Goal: Task Accomplishment & Management: Use online tool/utility

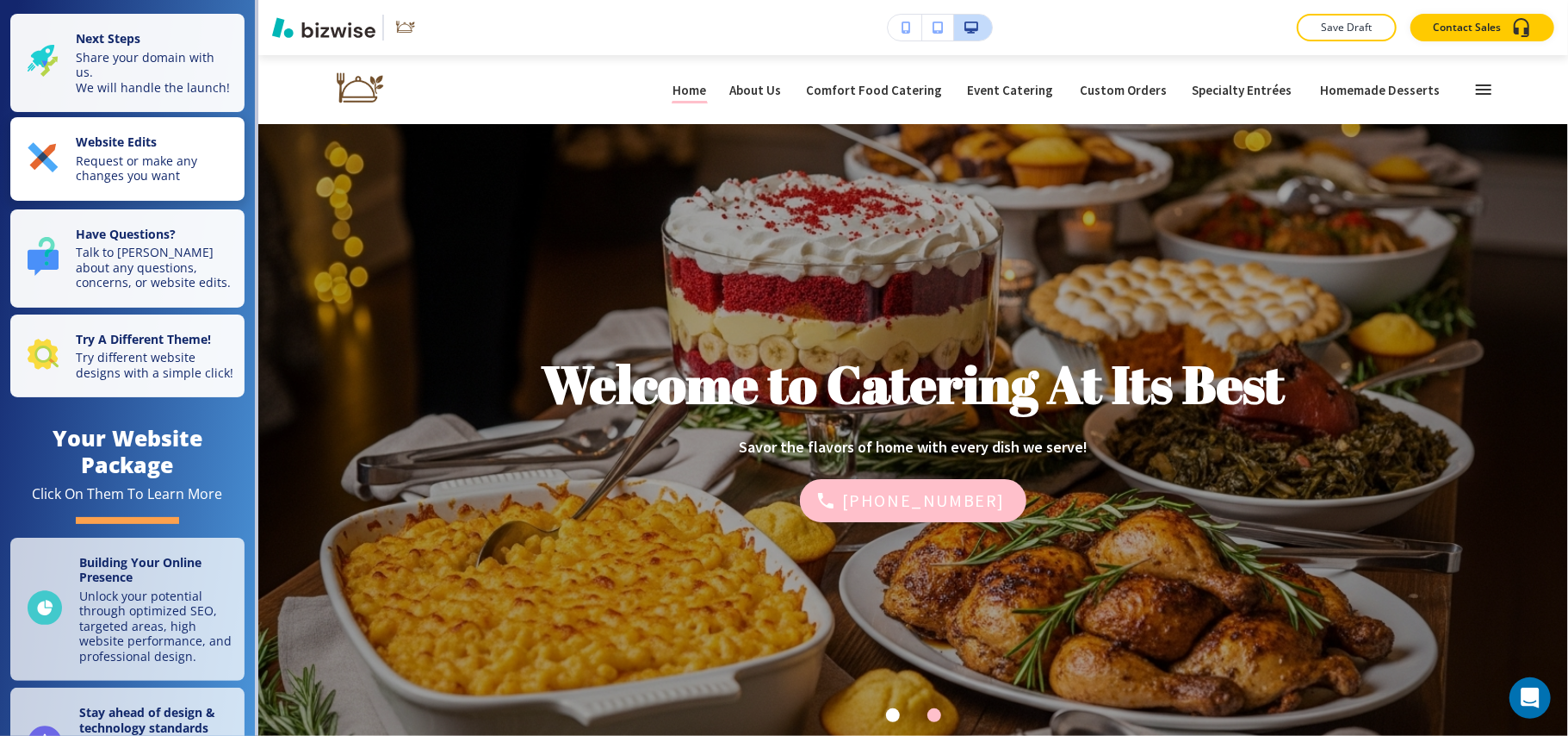
click at [112, 174] on p "Request or make any changes you want" at bounding box center [155, 168] width 159 height 30
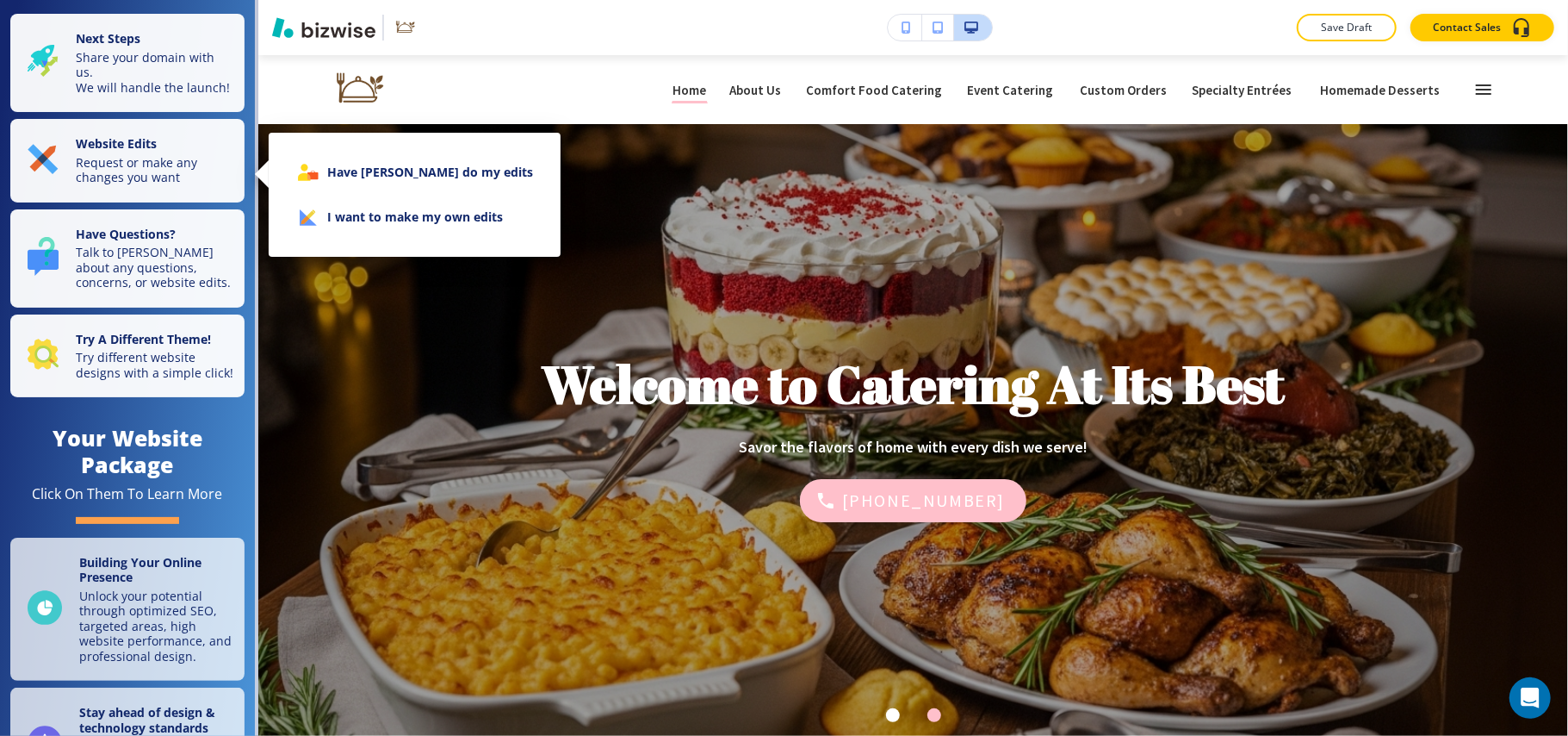
click at [418, 174] on li "Have [PERSON_NAME] do my edits" at bounding box center [414, 172] width 264 height 45
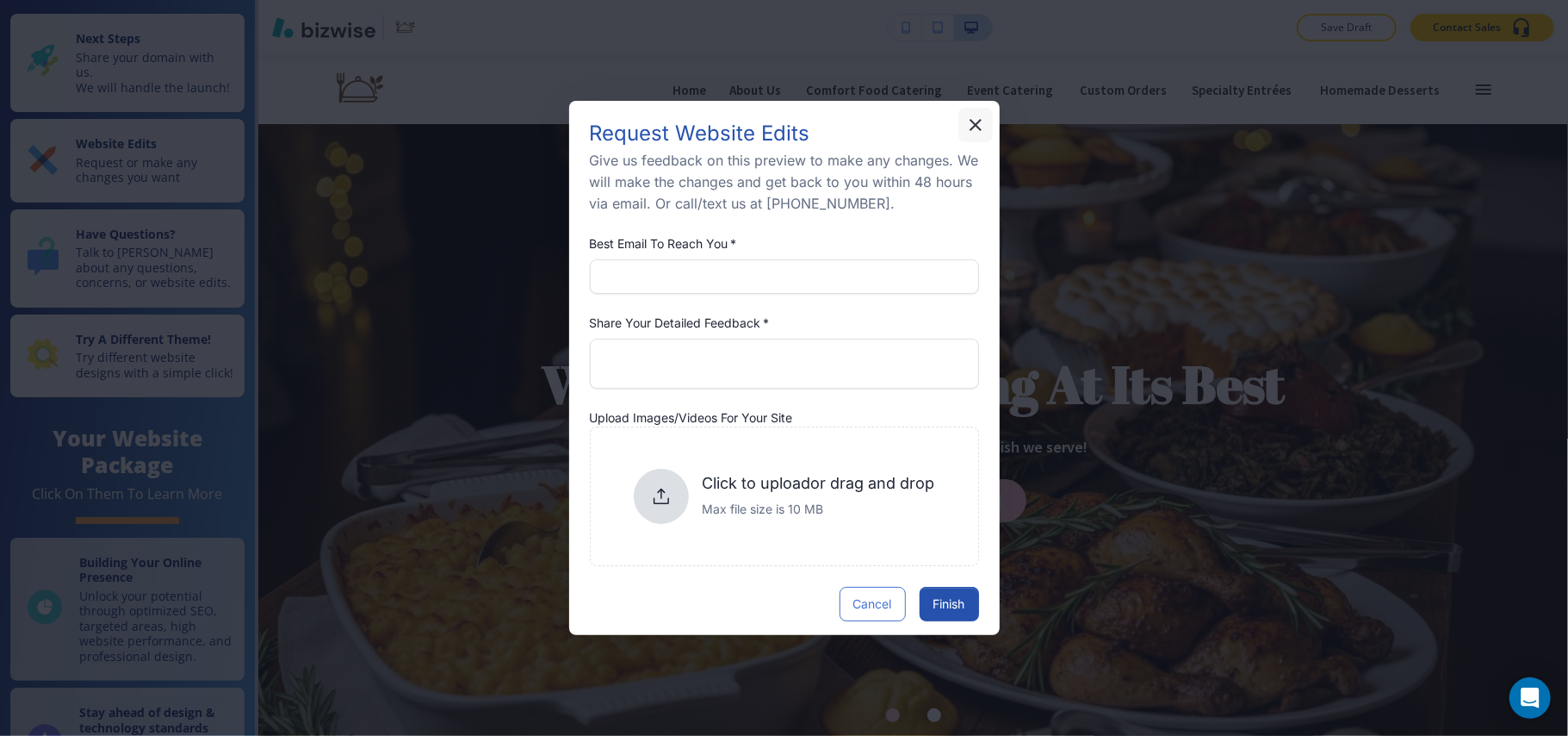
click at [981, 121] on icon "button" at bounding box center [975, 124] width 20 height 20
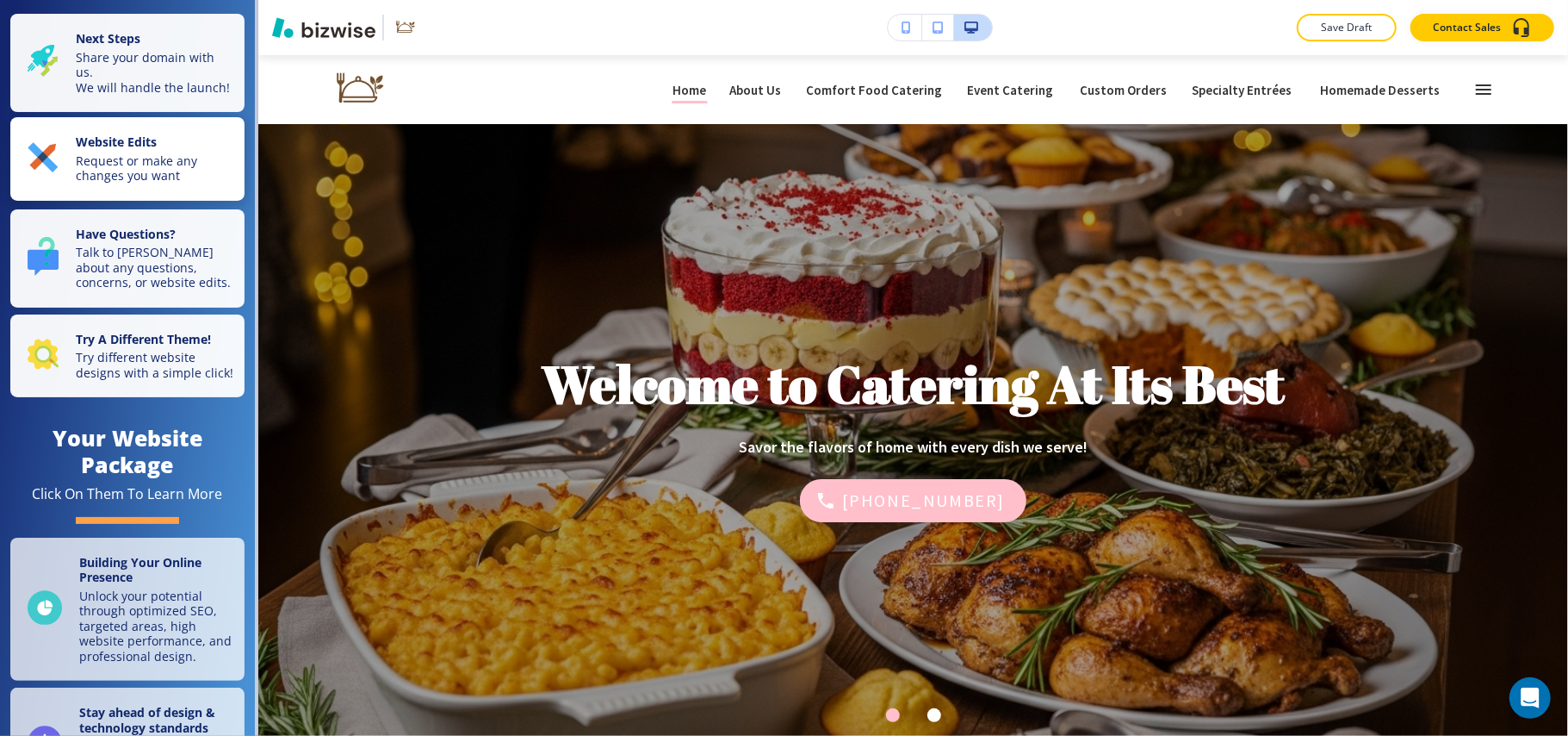
click at [141, 150] on strong "Website Edits" at bounding box center [116, 141] width 81 height 16
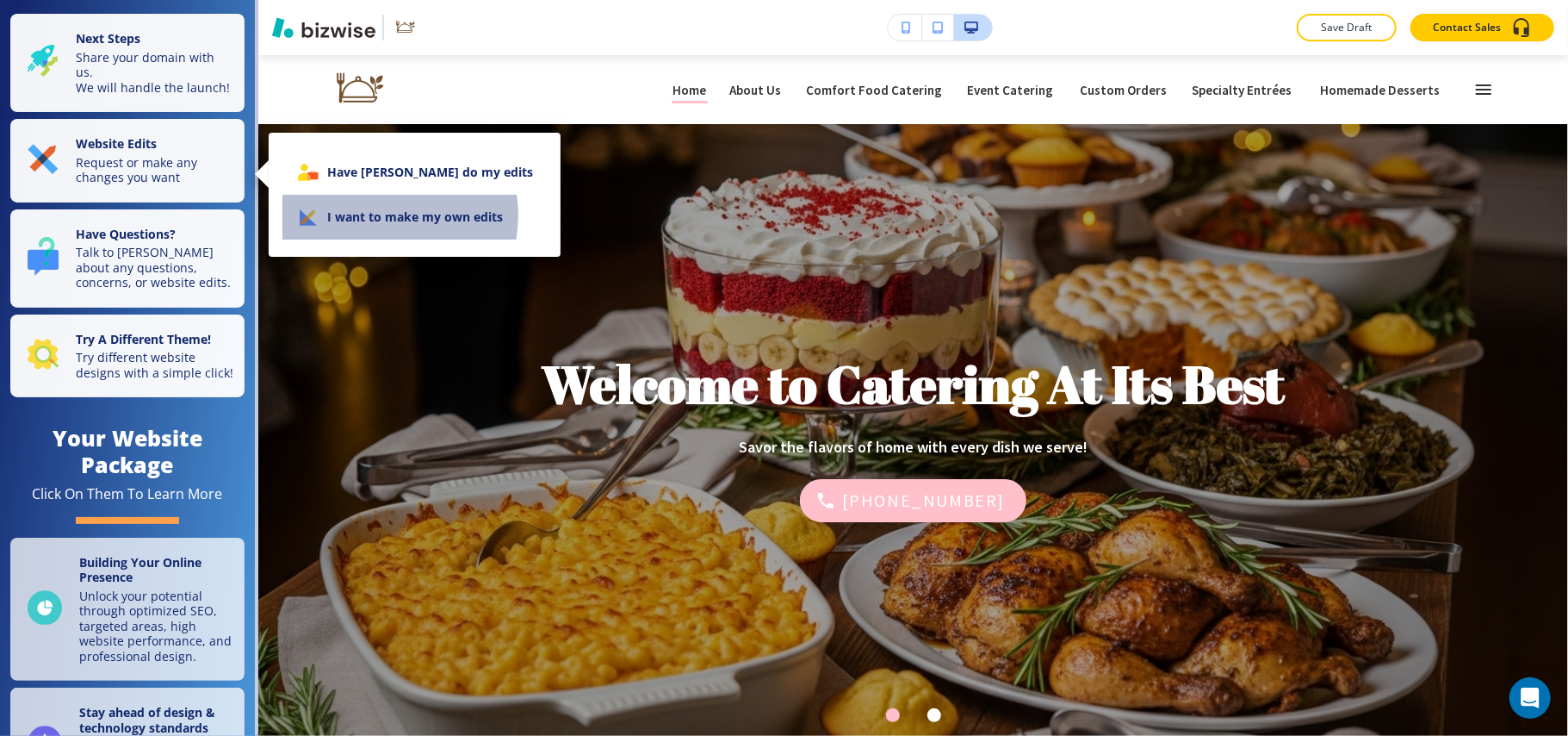
click at [382, 215] on li "I want to make my own edits" at bounding box center [414, 217] width 264 height 45
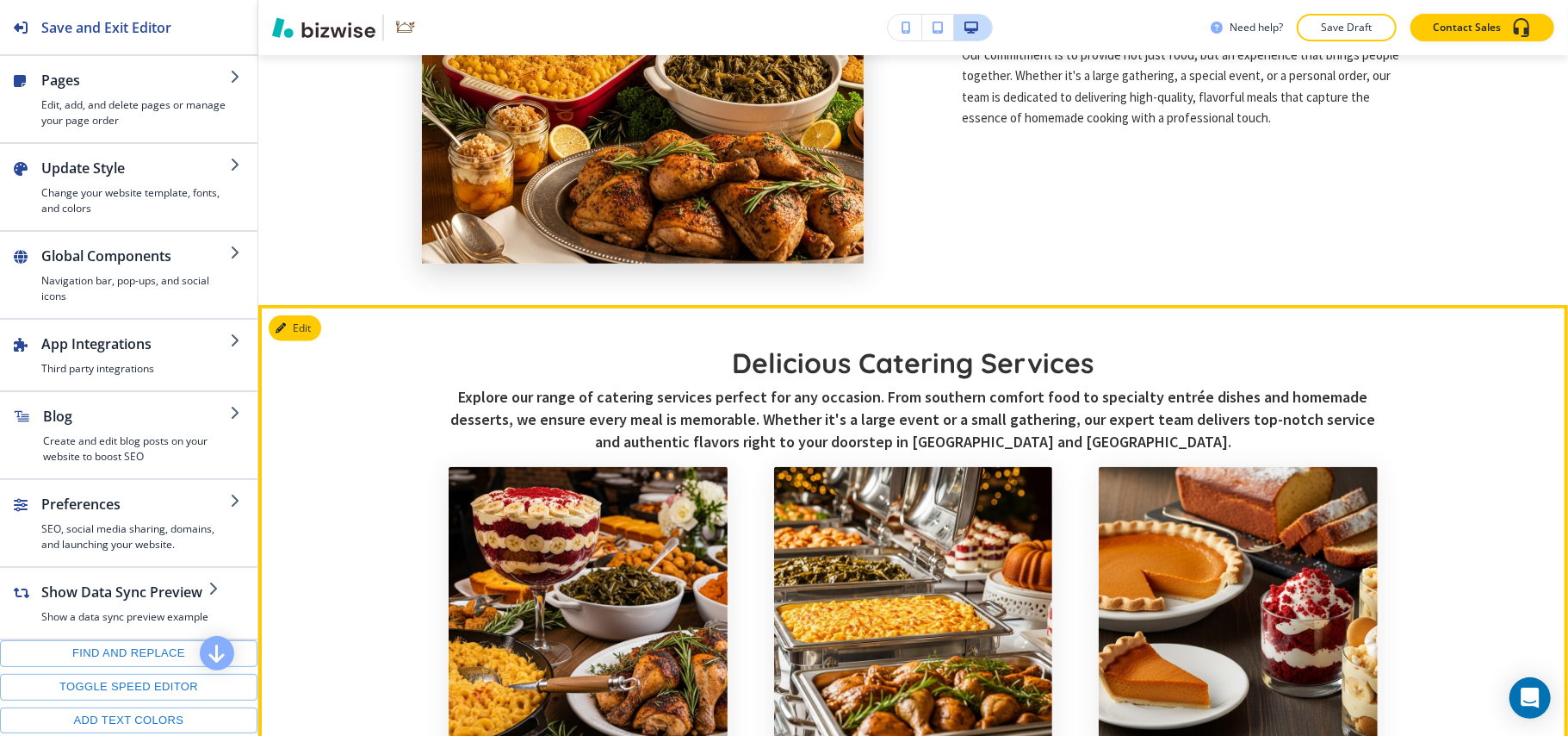
scroll to position [1033, 0]
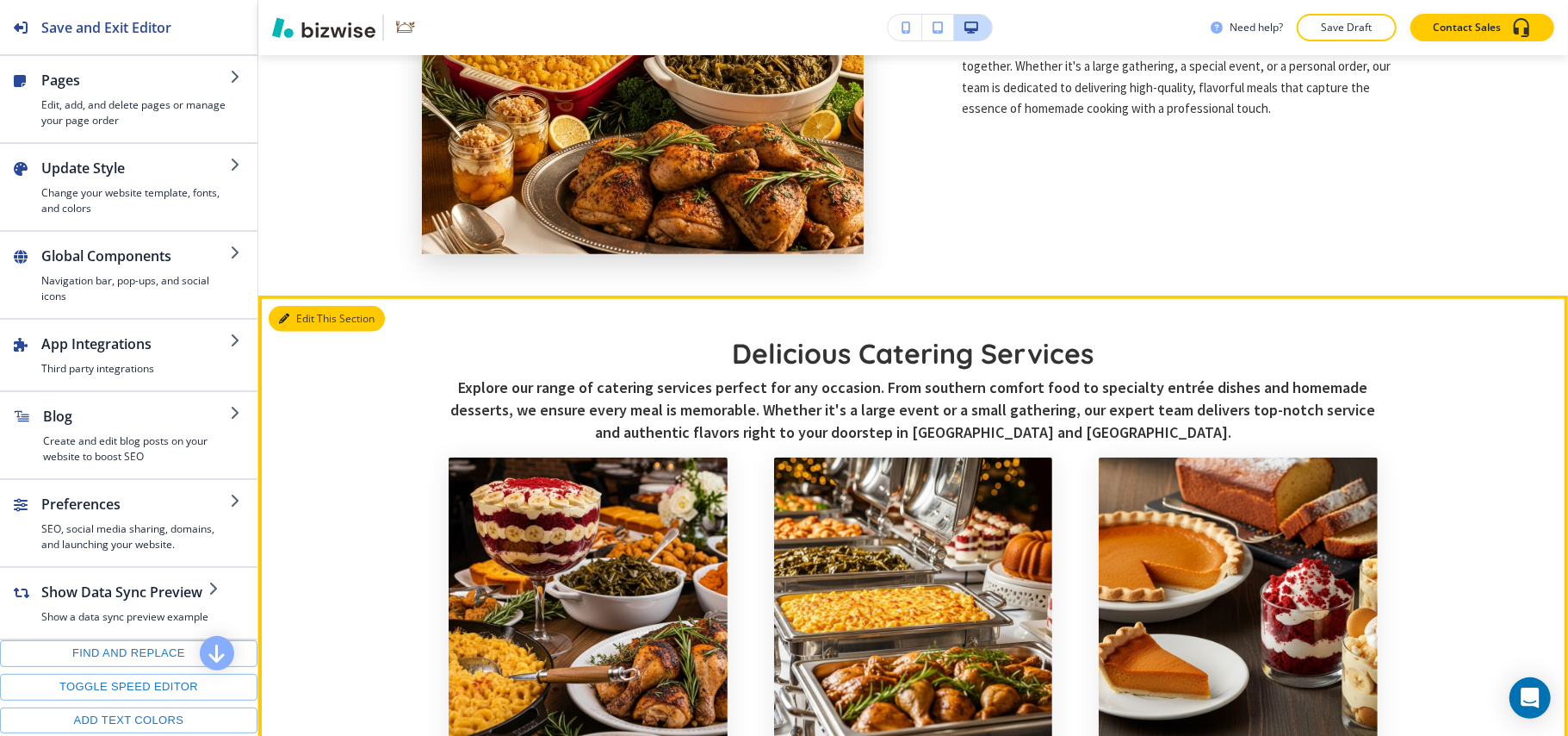
click at [312, 316] on button "Edit This Section" at bounding box center [327, 319] width 116 height 26
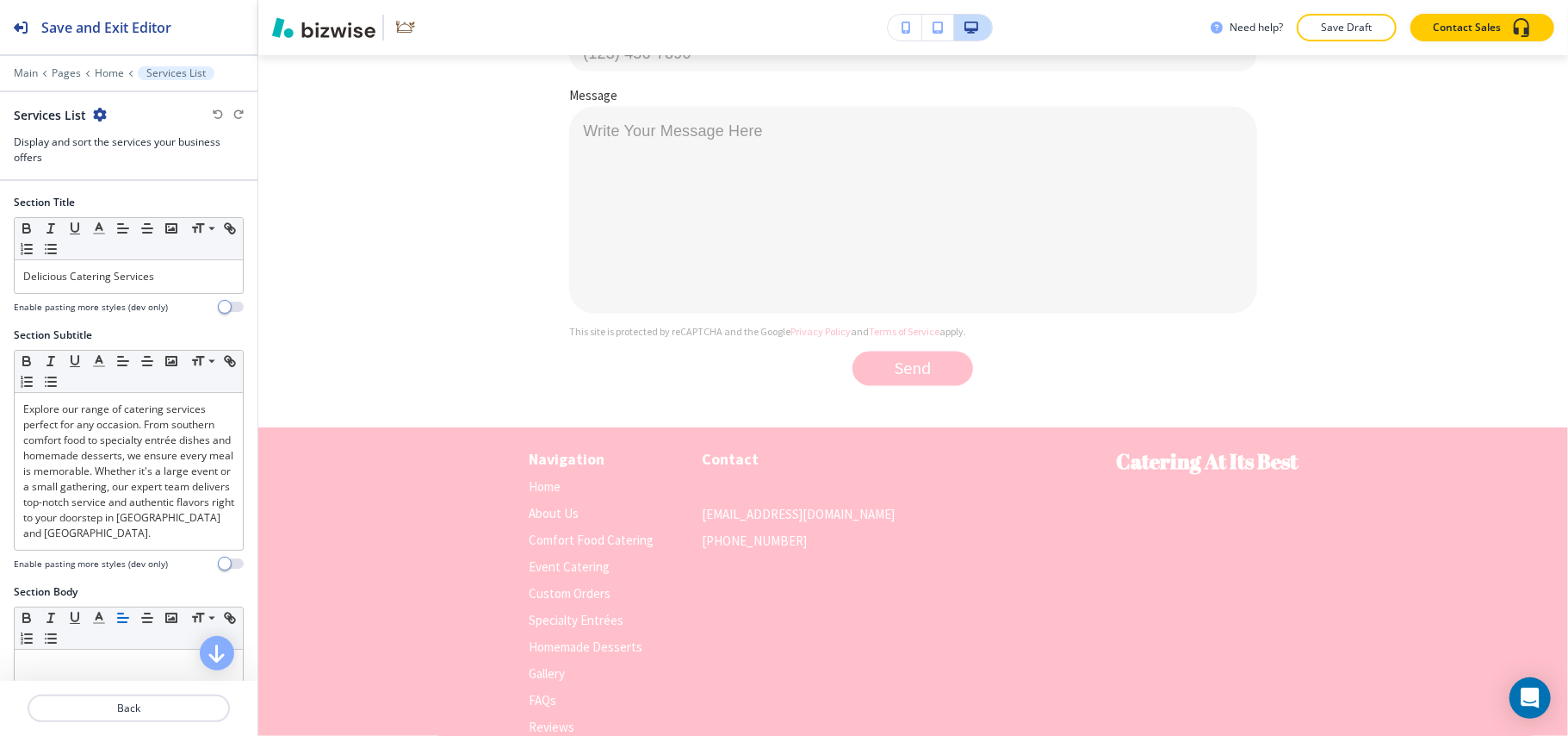
scroll to position [6858, 0]
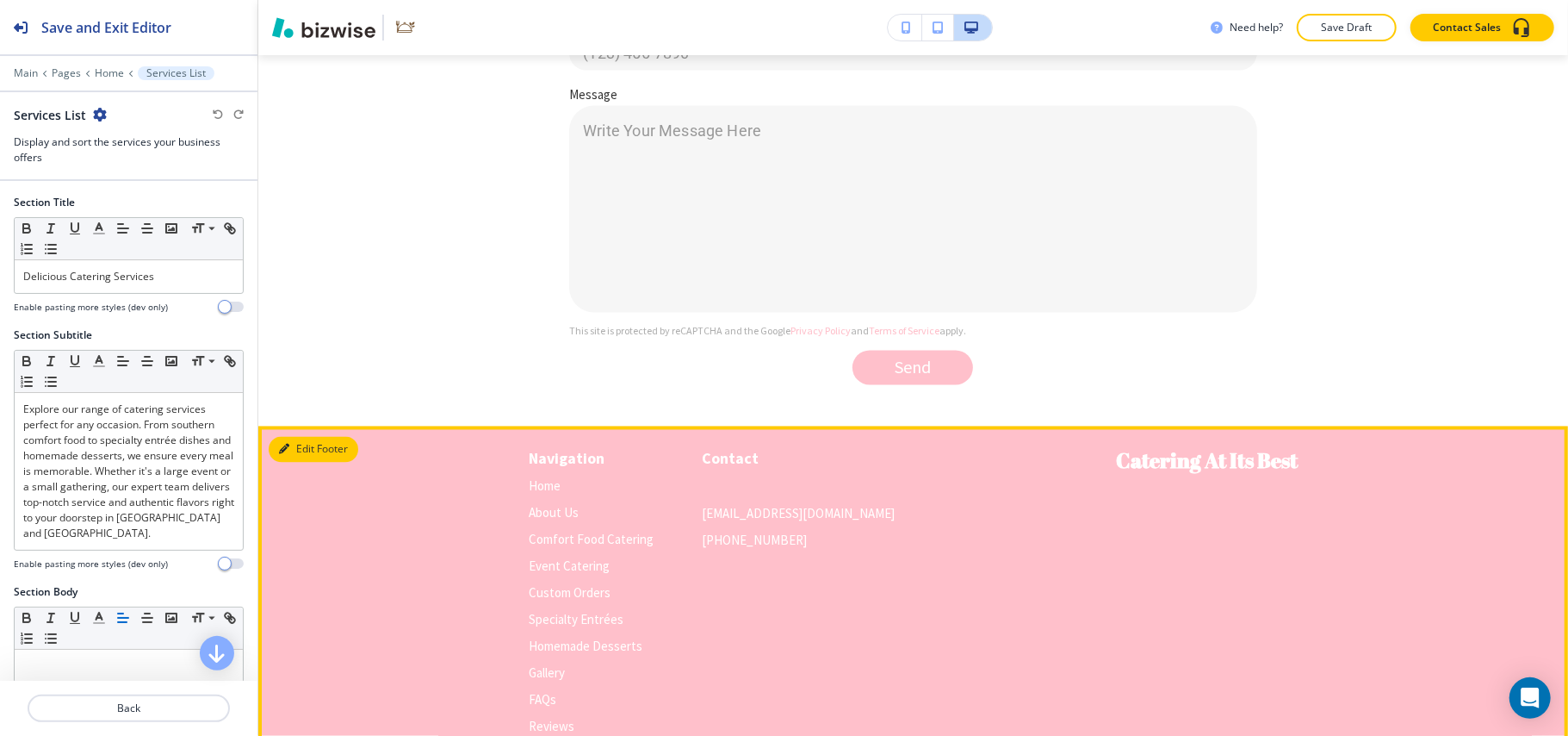
click at [298, 437] on button "Edit Footer" at bounding box center [314, 449] width 90 height 26
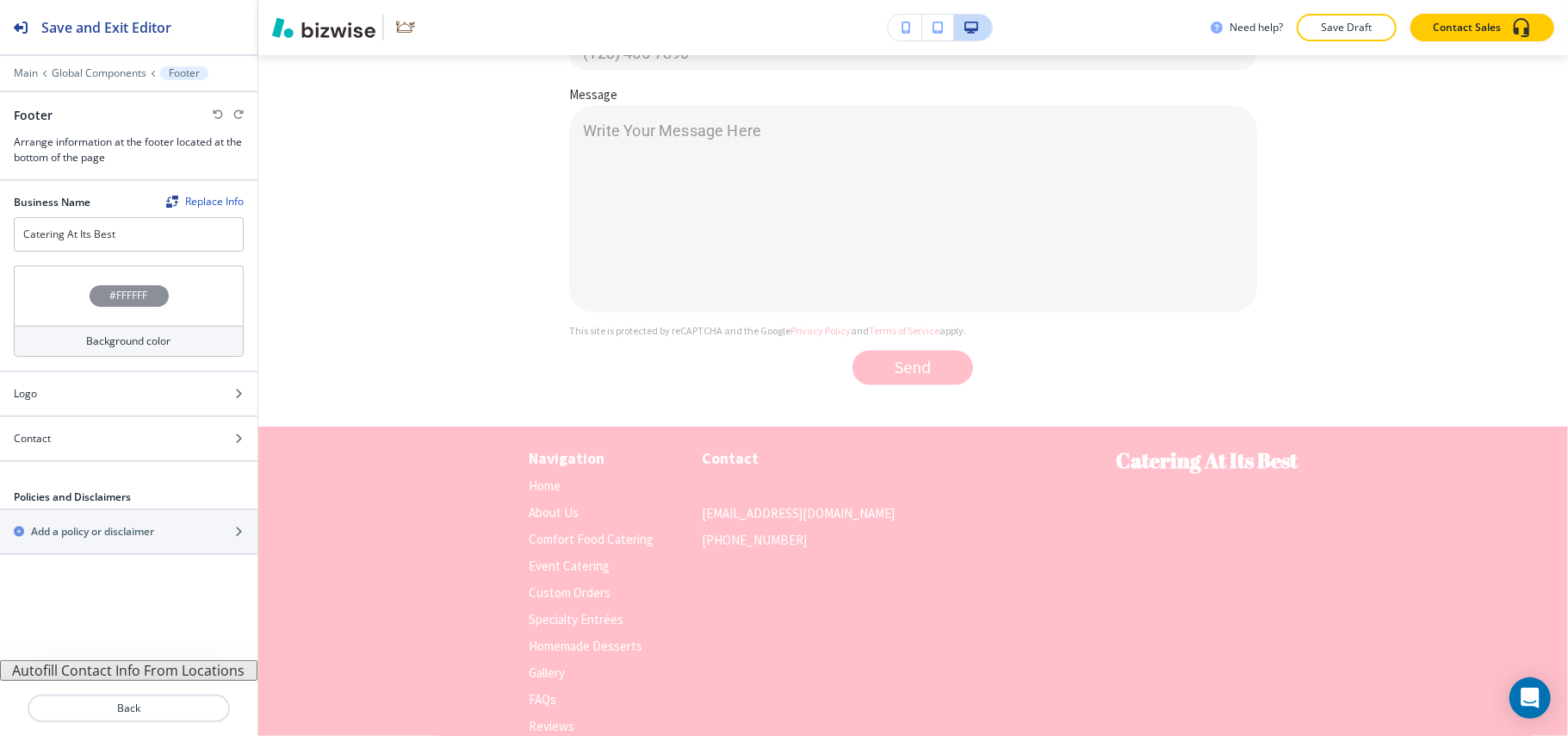
click at [74, 296] on div "#FFFFFF" at bounding box center [129, 295] width 230 height 60
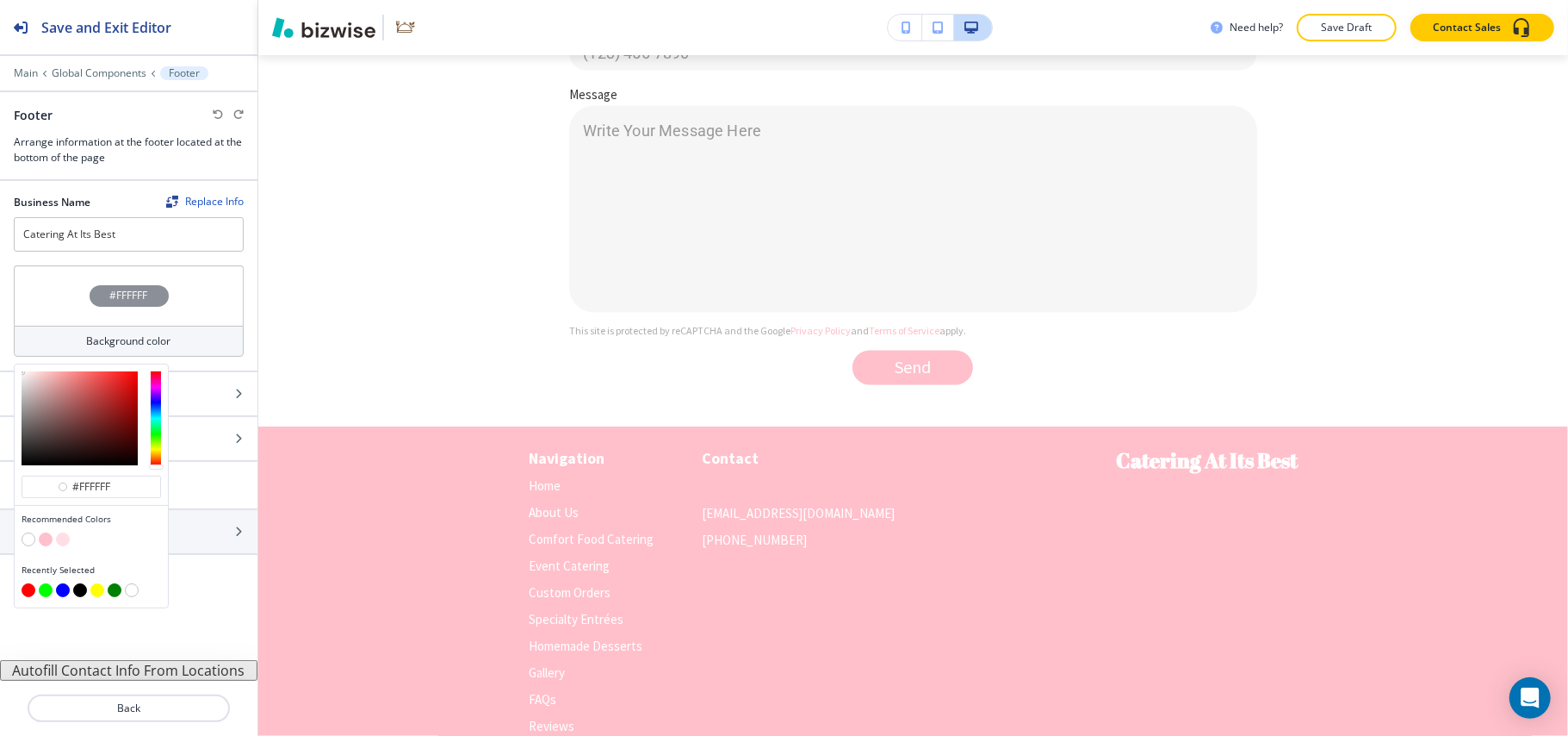
click at [46, 538] on button "button" at bounding box center [45, 539] width 14 height 14
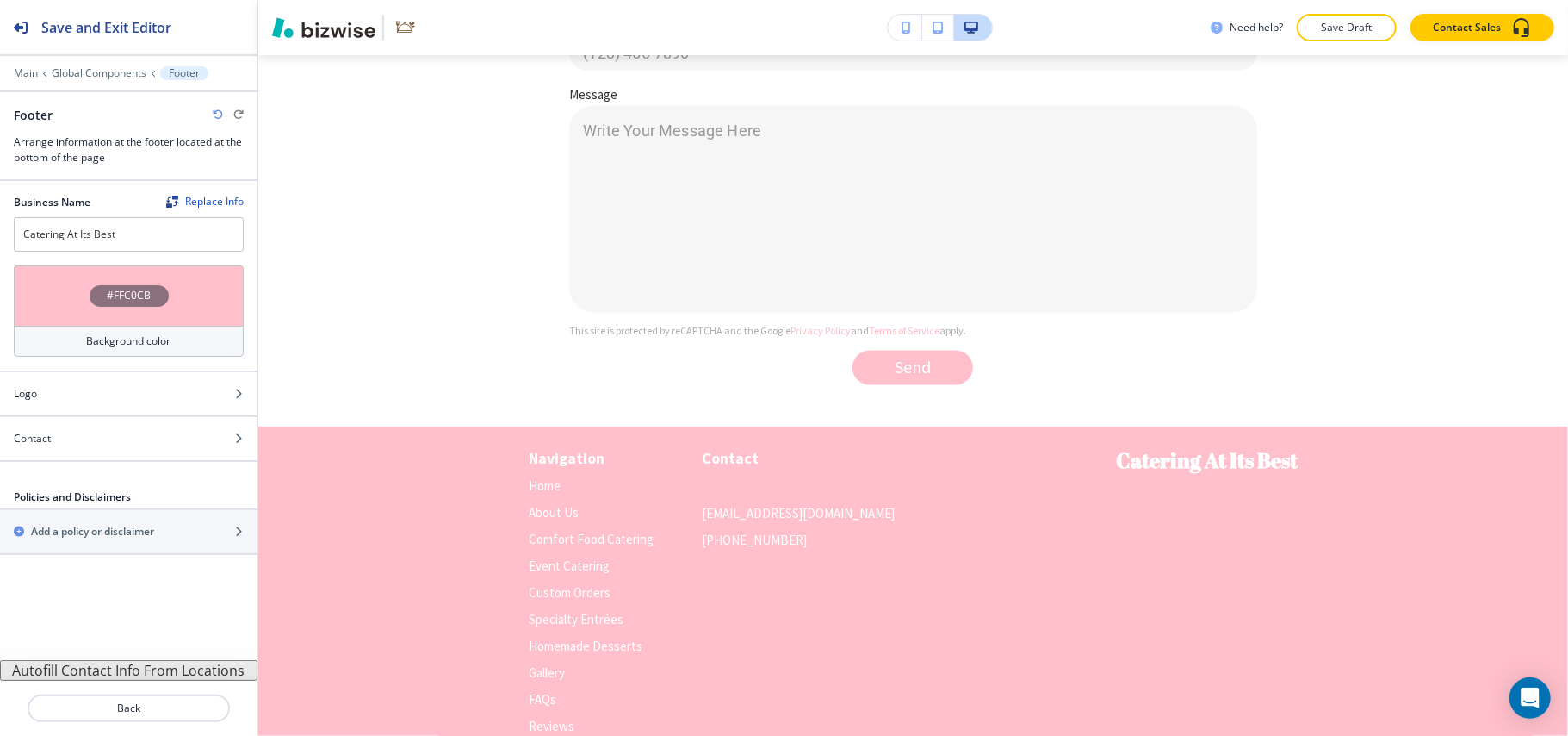
click at [64, 291] on div "#FFC0CB" at bounding box center [129, 295] width 230 height 60
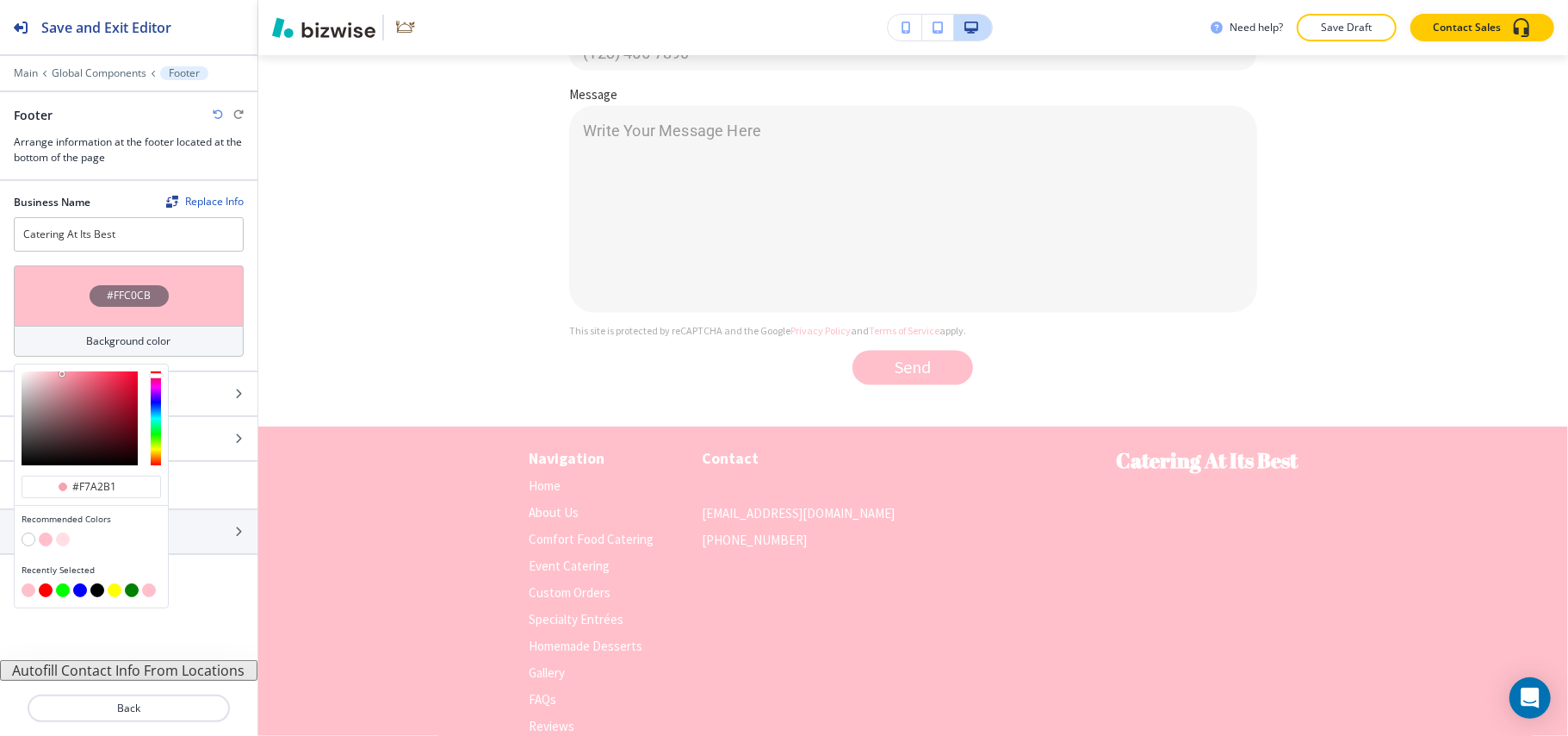
click at [62, 377] on div at bounding box center [79, 417] width 116 height 94
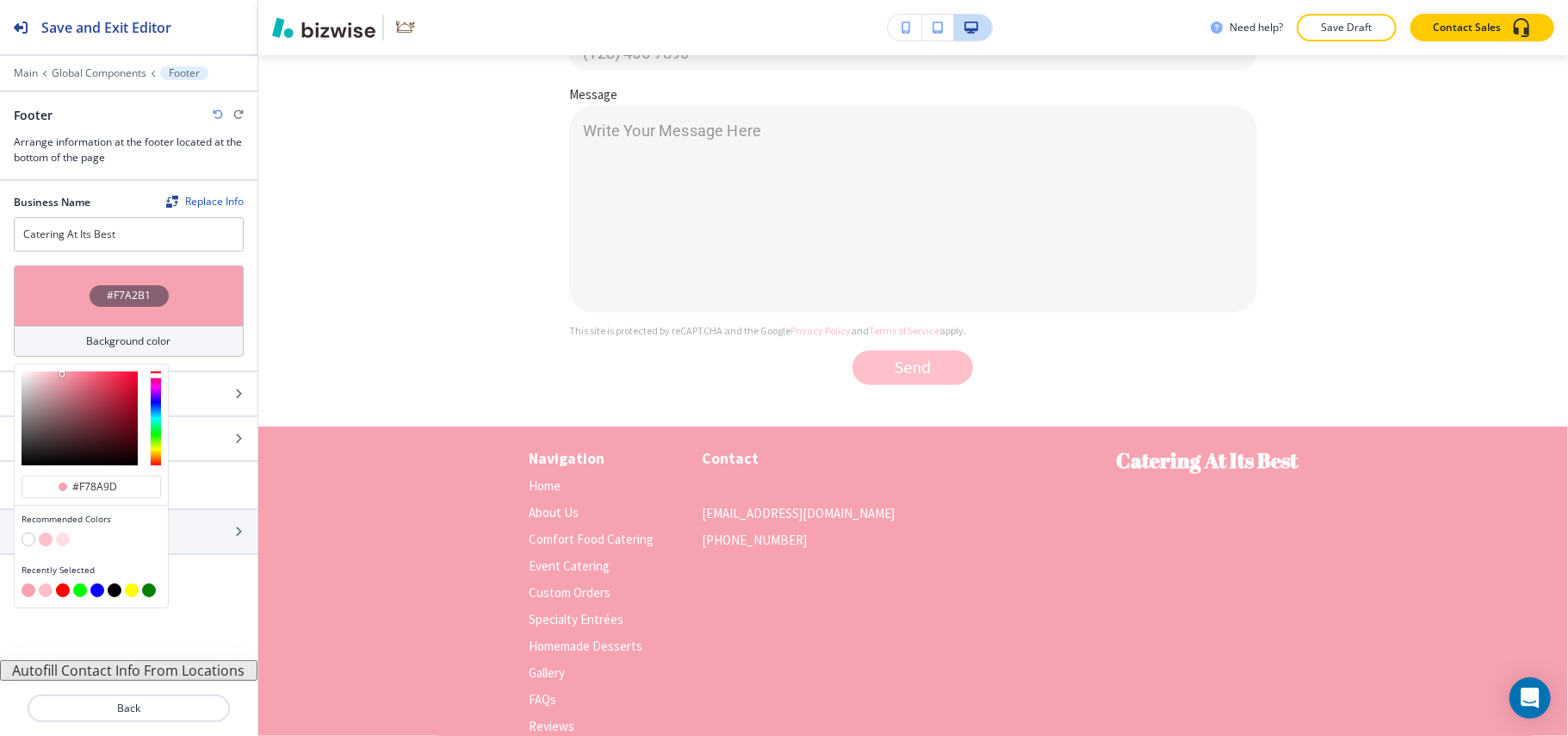
click at [74, 377] on div at bounding box center [79, 417] width 116 height 94
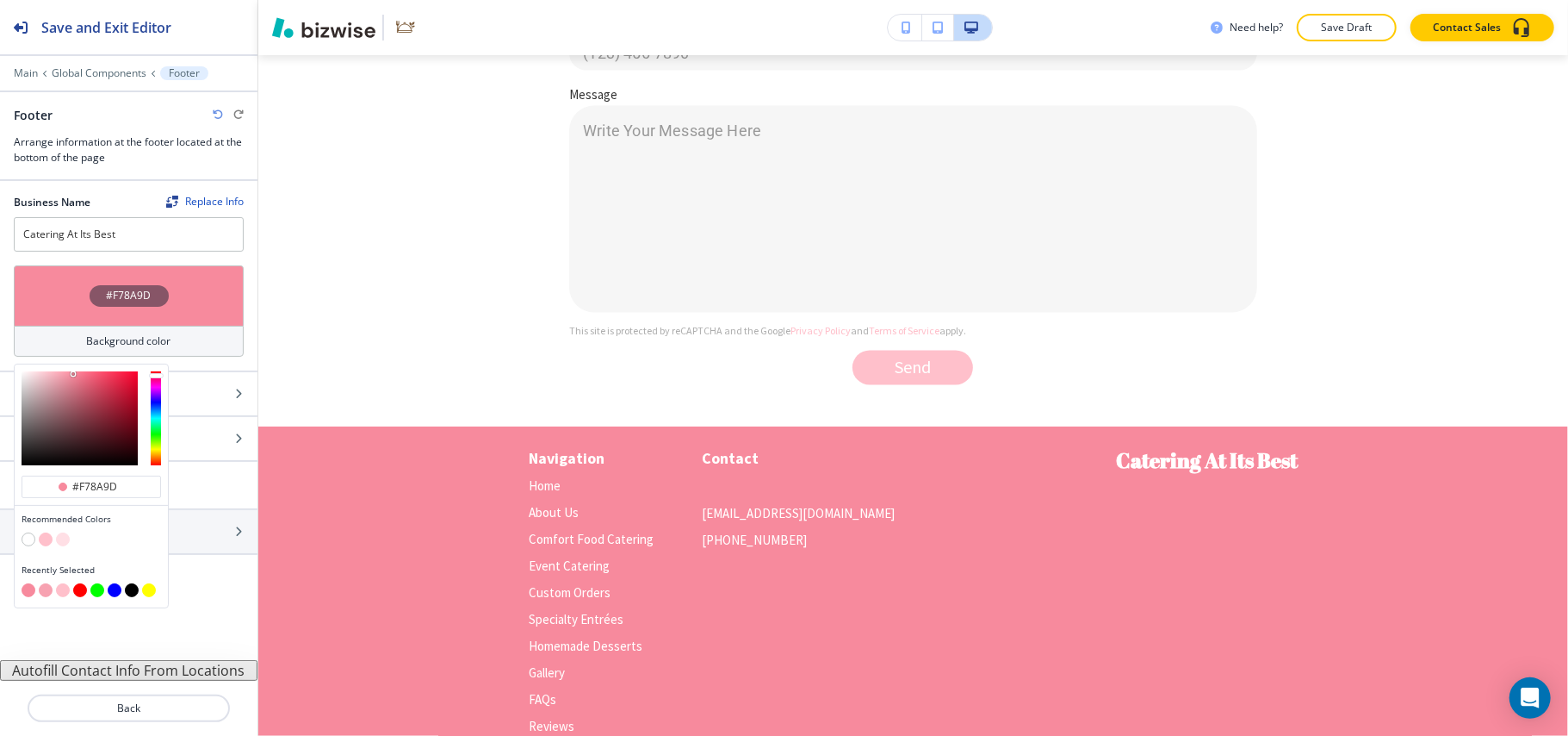
type input "#f77b91"
click at [80, 377] on div at bounding box center [79, 417] width 116 height 94
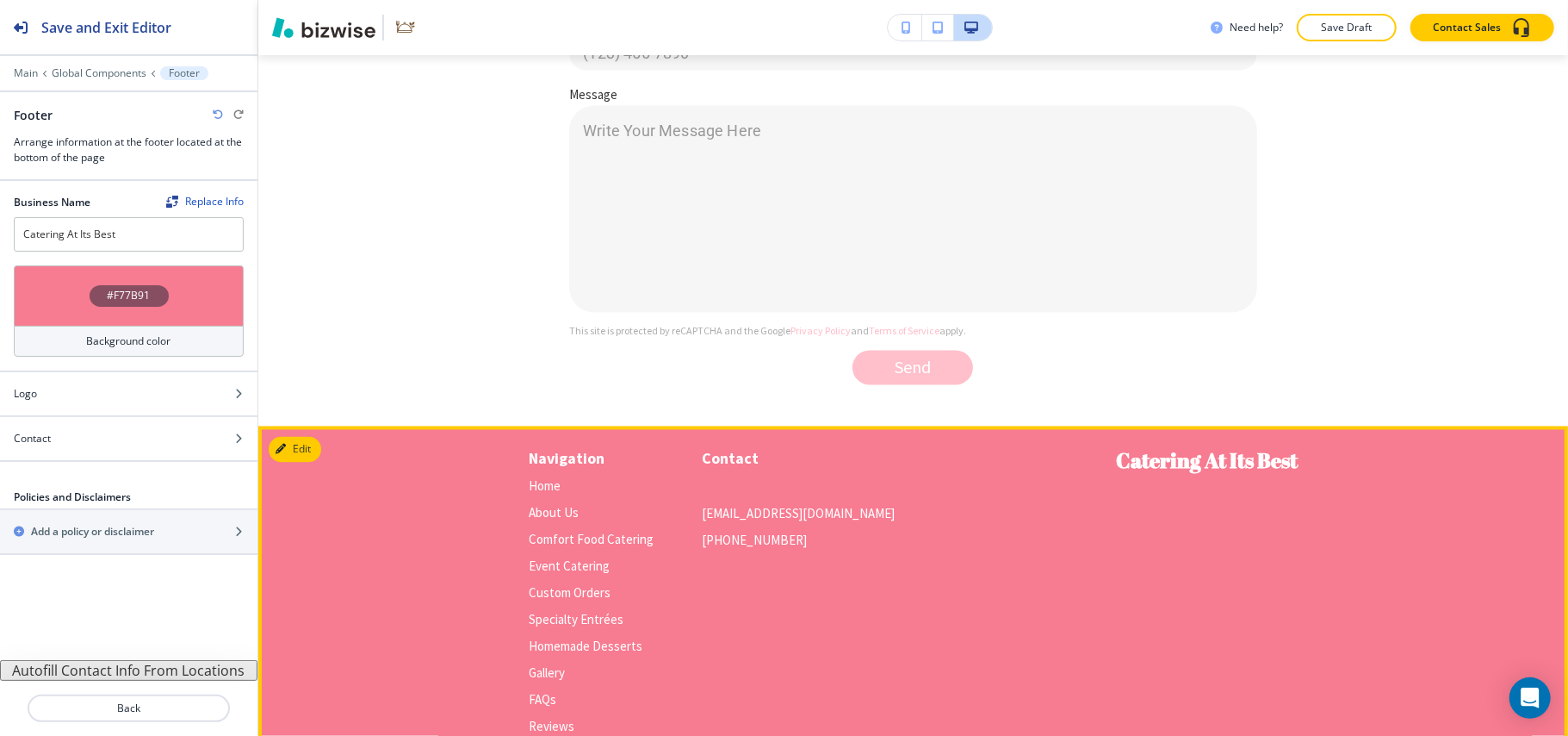
click at [1240, 447] on div "Catering At Its Best © 2025 Catering At Its Best" at bounding box center [1207, 607] width 182 height 320
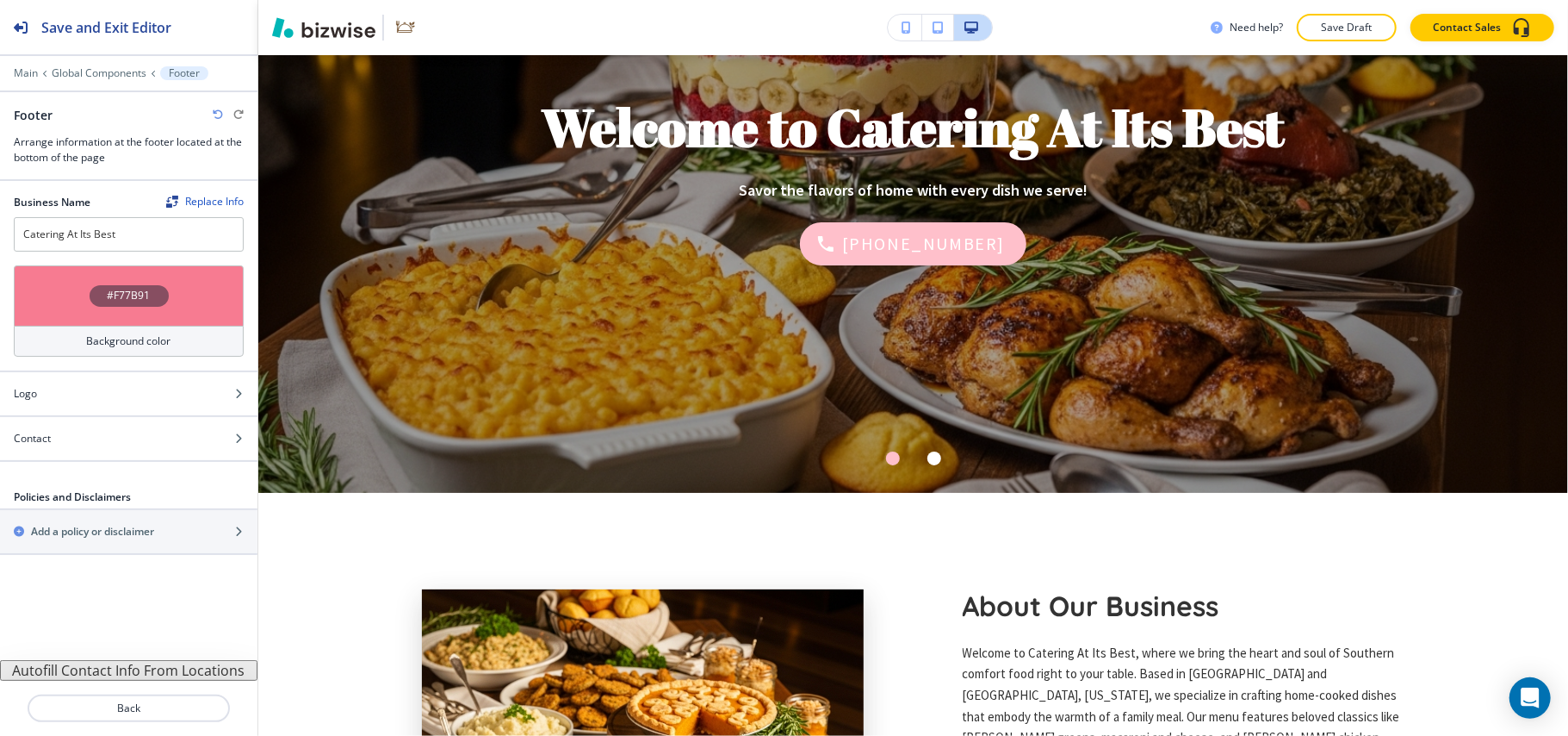
scroll to position [0, 0]
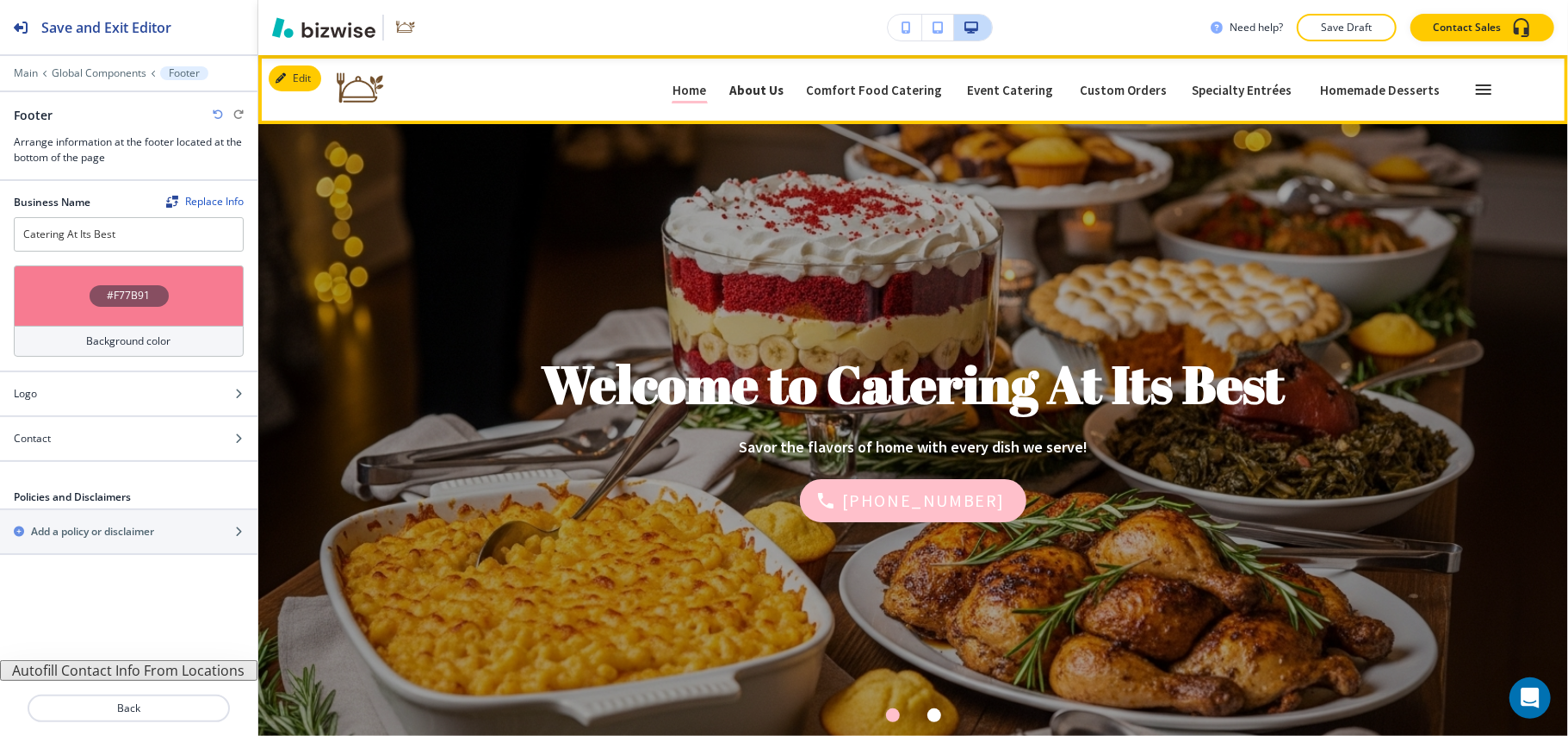
click at [783, 91] on p "About Us" at bounding box center [756, 89] width 54 height 13
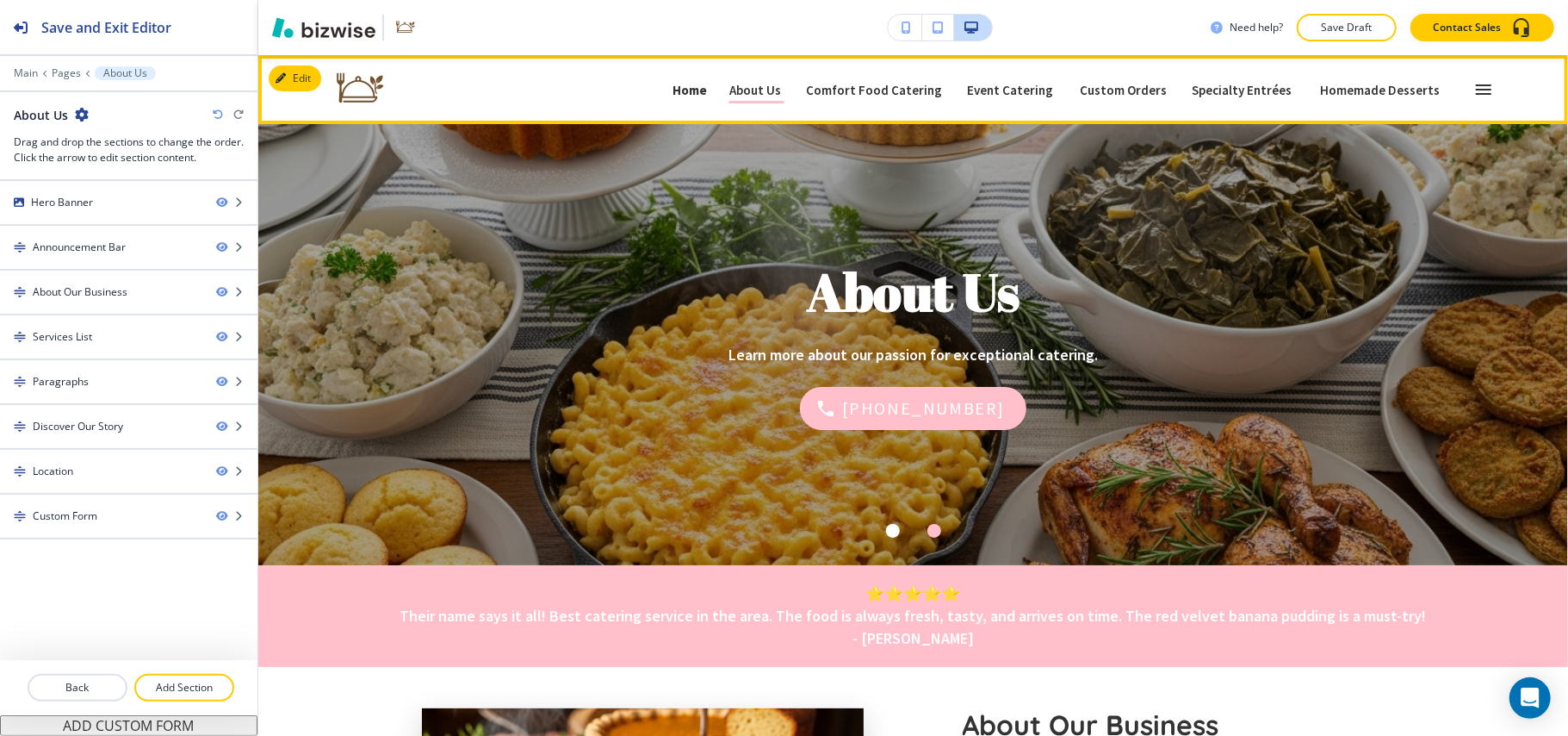
click at [693, 94] on p "Home" at bounding box center [690, 89] width 35 height 13
